Goal: Information Seeking & Learning: Check status

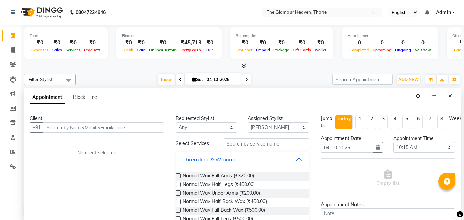
select select "82040"
select select "615"
select select "tentative"
click at [14, 64] on icon at bounding box center [13, 64] width 7 height 5
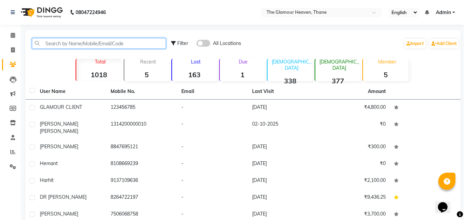
click at [100, 45] on input "text" at bounding box center [99, 43] width 134 height 11
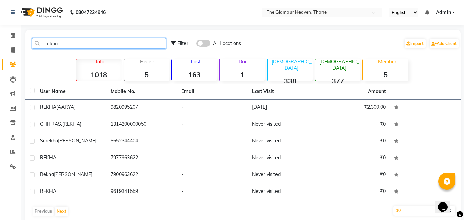
scroll to position [26, 0]
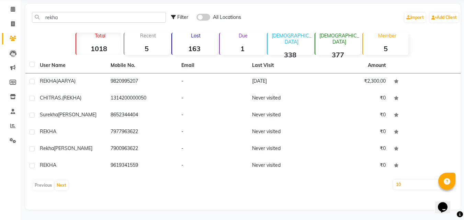
click at [68, 187] on div "Previous Next" at bounding box center [243, 185] width 430 height 11
click at [66, 187] on button "Next" at bounding box center [61, 186] width 13 height 10
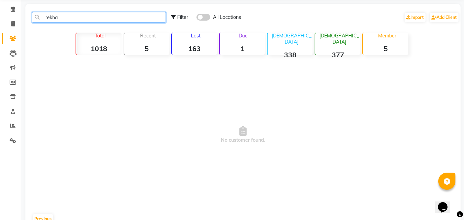
click at [68, 15] on input "rekha" at bounding box center [99, 17] width 134 height 11
type input "r"
drag, startPoint x: 80, startPoint y: 20, endPoint x: 68, endPoint y: 10, distance: 15.8
click at [44, 14] on input "9930007166" at bounding box center [99, 17] width 134 height 11
paste input "601604298"
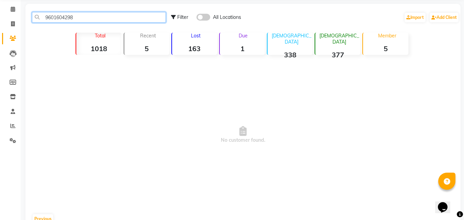
click at [101, 17] on input "9601604298" at bounding box center [99, 17] width 134 height 11
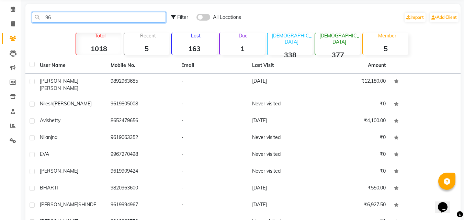
type input "9"
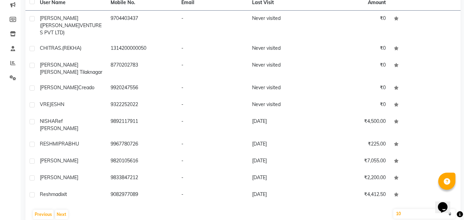
scroll to position [0, 0]
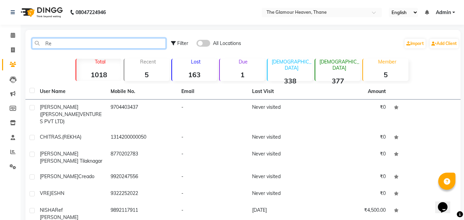
click at [69, 40] on input "Re" at bounding box center [99, 43] width 134 height 11
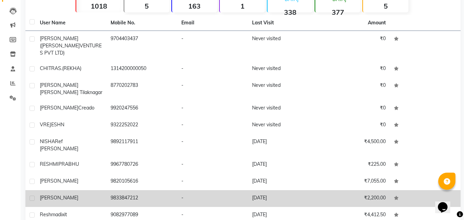
scroll to position [89, 0]
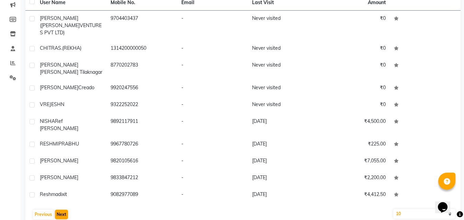
type input "Re"
click at [67, 210] on button "Next" at bounding box center [61, 215] width 13 height 10
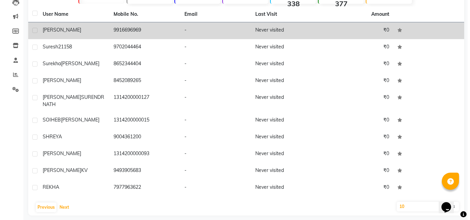
scroll to position [0, 0]
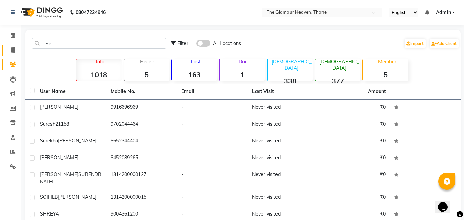
click at [11, 51] on icon at bounding box center [13, 49] width 4 height 5
select select "service"
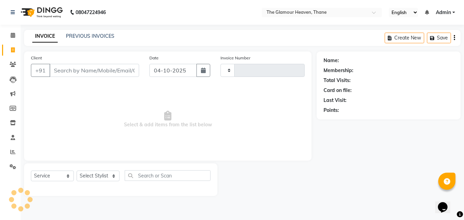
type input "0275"
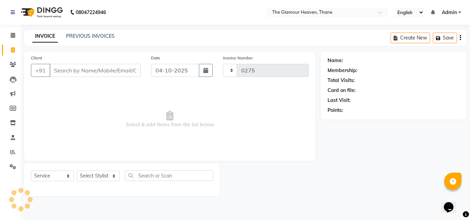
select select "8205"
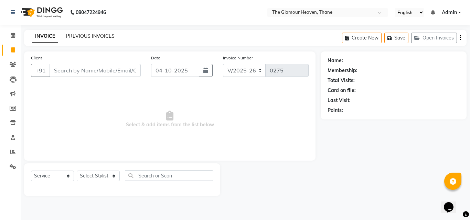
click at [81, 35] on link "PREVIOUS INVOICES" at bounding box center [90, 36] width 48 height 6
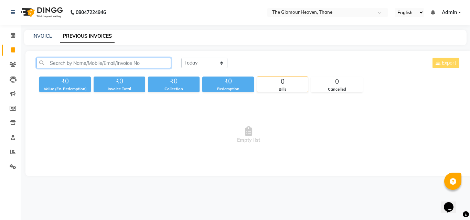
click at [62, 63] on input "text" at bounding box center [103, 63] width 134 height 11
paste input "9601604298"
type input "9601604298"
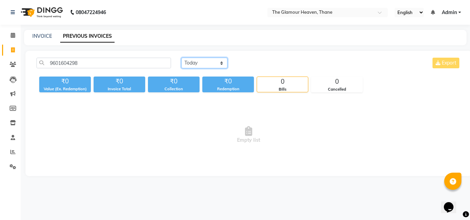
click at [222, 64] on select "Today Yesterday Custom Range" at bounding box center [204, 63] width 46 height 11
select select "range"
click at [181, 58] on select "Today Yesterday Custom Range" at bounding box center [204, 63] width 46 height 11
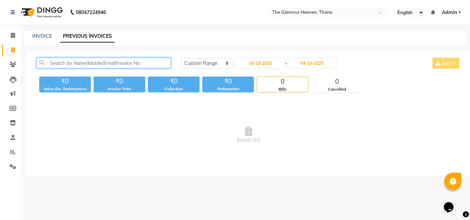
click at [55, 65] on input "text" at bounding box center [103, 63] width 134 height 11
paste input "9601604298"
type input "9601604298"
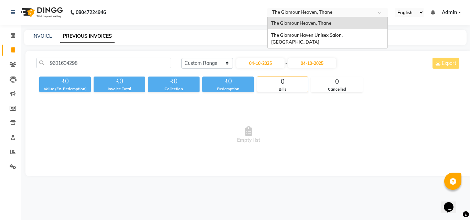
click at [376, 17] on ng-select "Select Location × The Glamour Heaven, Thane The Glamour Heaven, Thane The Glamo…" at bounding box center [327, 12] width 120 height 9
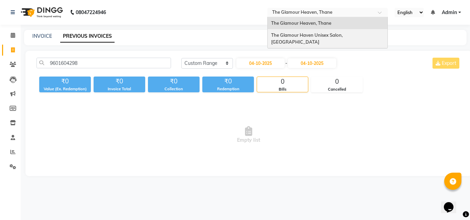
click at [367, 35] on div "The Glamour Haven Unisex Salon, [GEOGRAPHIC_DATA]" at bounding box center [327, 38] width 120 height 19
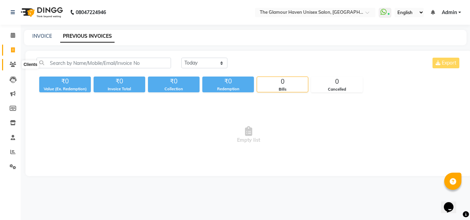
click at [12, 67] on icon at bounding box center [13, 64] width 7 height 5
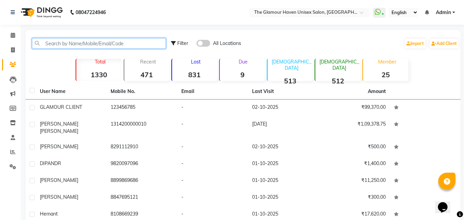
click at [75, 43] on input "text" at bounding box center [99, 43] width 134 height 11
paste input "9601604298"
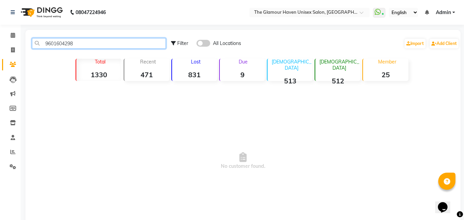
click at [101, 47] on input "9601604298" at bounding box center [99, 43] width 134 height 11
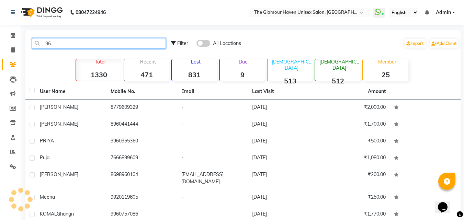
type input "9"
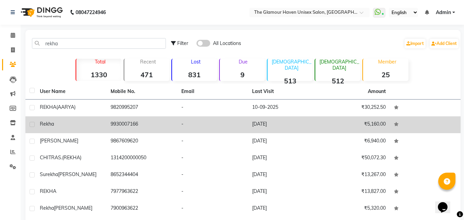
click at [141, 127] on td "9930007166" at bounding box center [142, 125] width 71 height 17
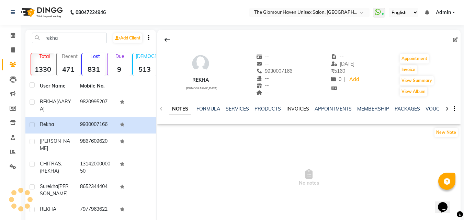
click at [295, 109] on link "INVOICES" at bounding box center [298, 109] width 23 height 6
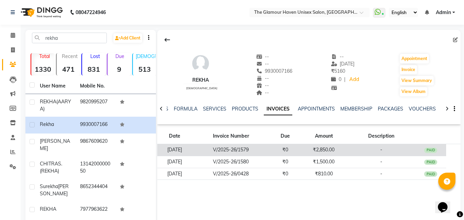
click at [270, 153] on td "V/2025-26/1579" at bounding box center [231, 150] width 78 height 12
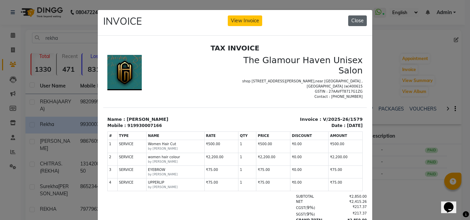
click at [360, 24] on button "Close" at bounding box center [357, 20] width 19 height 11
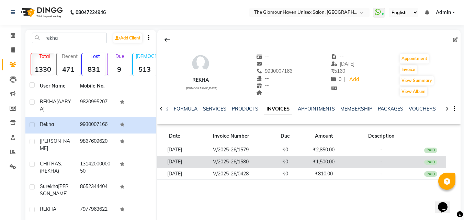
click at [270, 162] on td "V/2025-26/1580" at bounding box center [231, 162] width 78 height 12
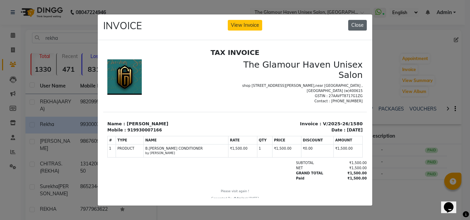
click at [358, 25] on button "Close" at bounding box center [357, 25] width 19 height 11
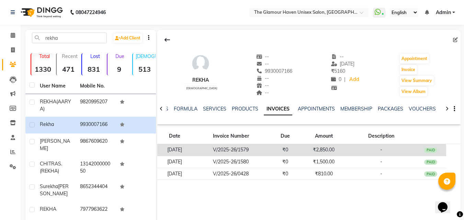
click at [284, 152] on td "₹0" at bounding box center [285, 150] width 31 height 12
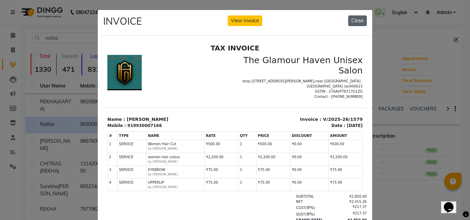
click at [361, 22] on button "Close" at bounding box center [357, 20] width 19 height 11
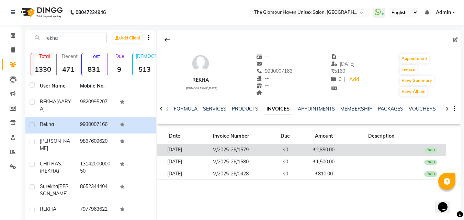
click at [281, 151] on td "₹0" at bounding box center [285, 150] width 31 height 12
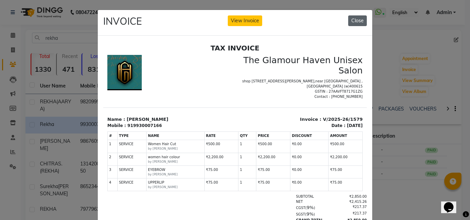
click at [353, 24] on button "Close" at bounding box center [357, 20] width 19 height 11
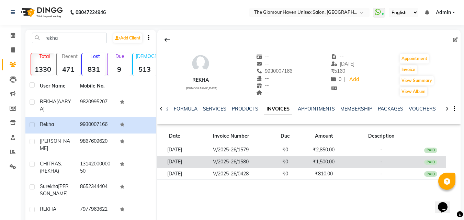
click at [262, 164] on td "V/2025-26/1580" at bounding box center [231, 162] width 78 height 12
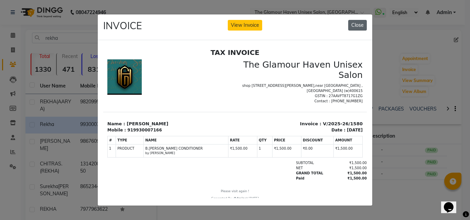
click at [358, 24] on button "Close" at bounding box center [357, 25] width 19 height 11
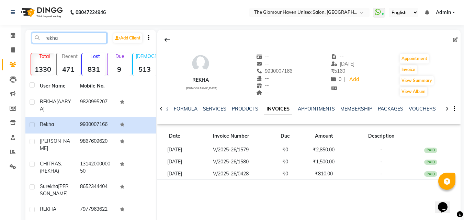
click at [98, 37] on input "rekha" at bounding box center [69, 38] width 75 height 11
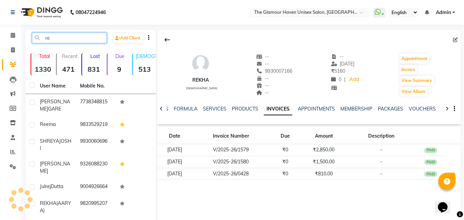
type input "r"
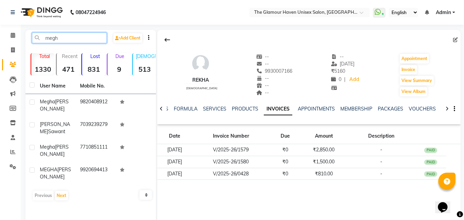
type input "megh"
